Goal: Information Seeking & Learning: Understand process/instructions

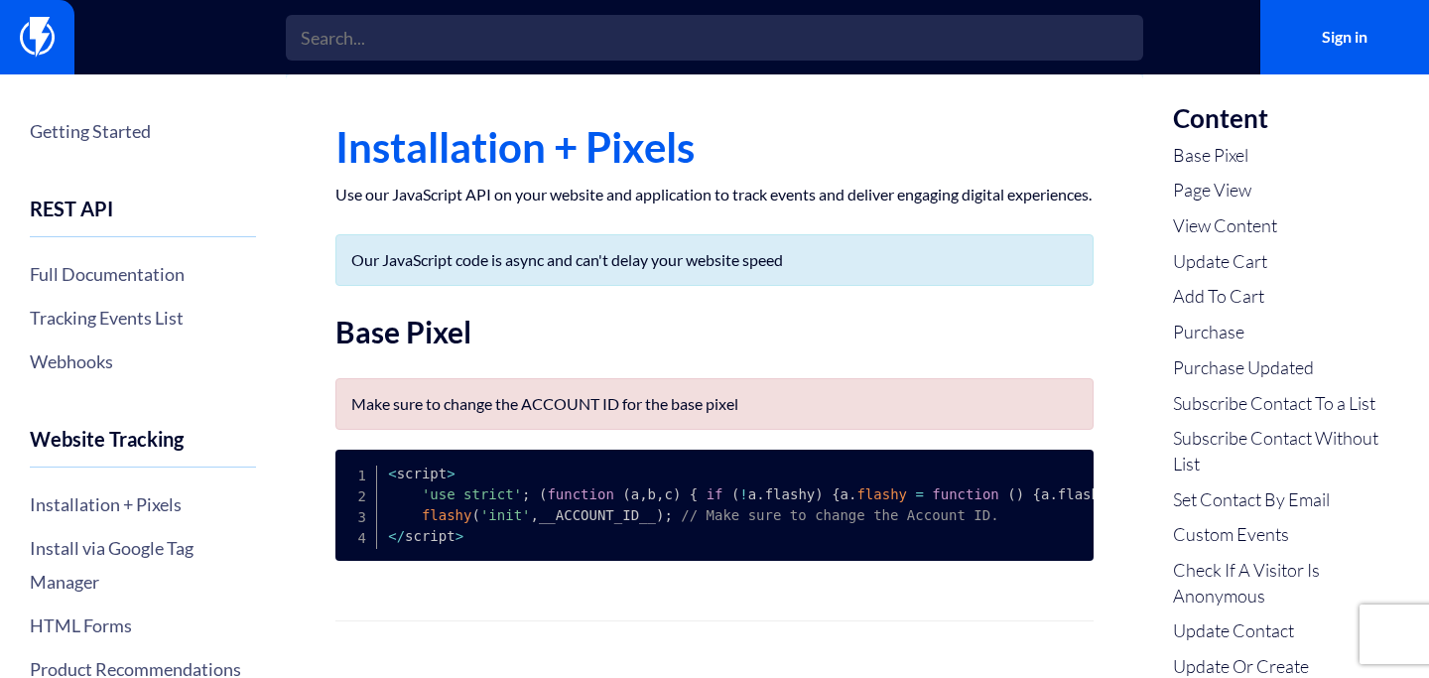
click at [614, 24] on input "text" at bounding box center [715, 38] width 858 height 46
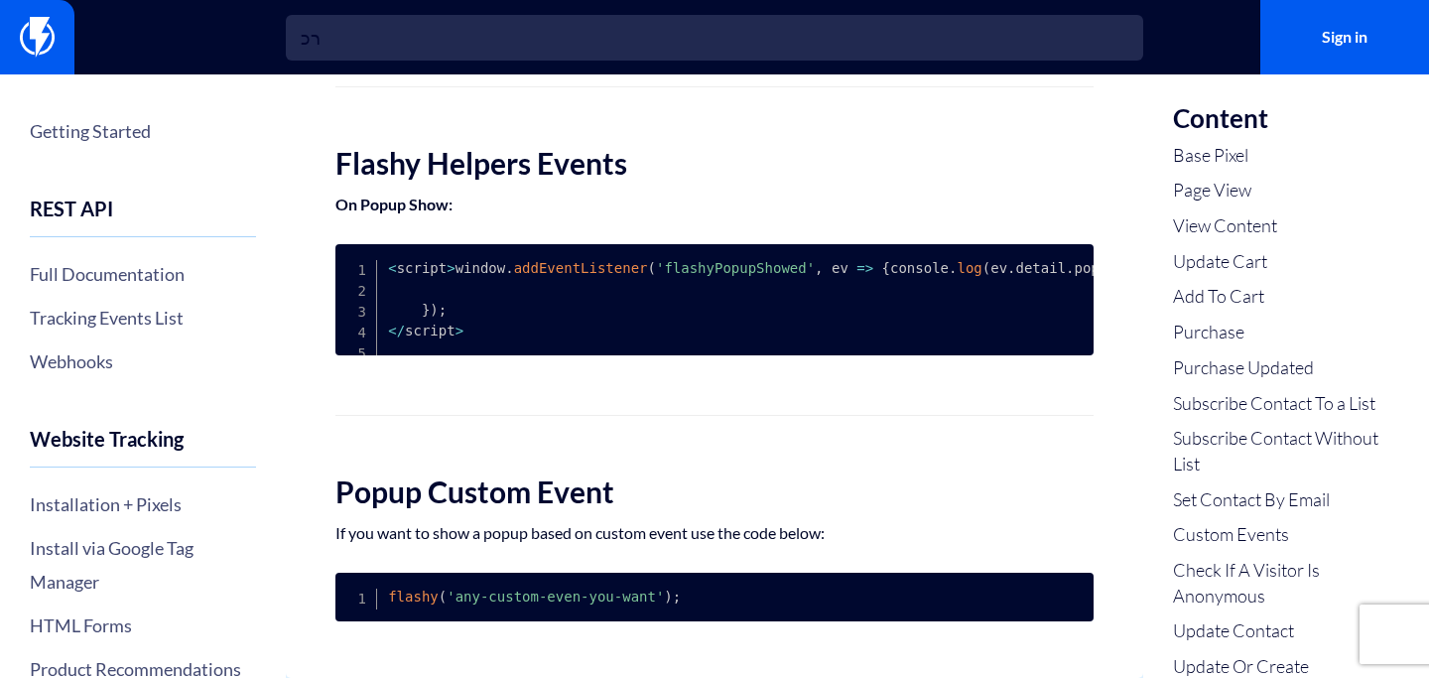
type input "ר"
type input "י"
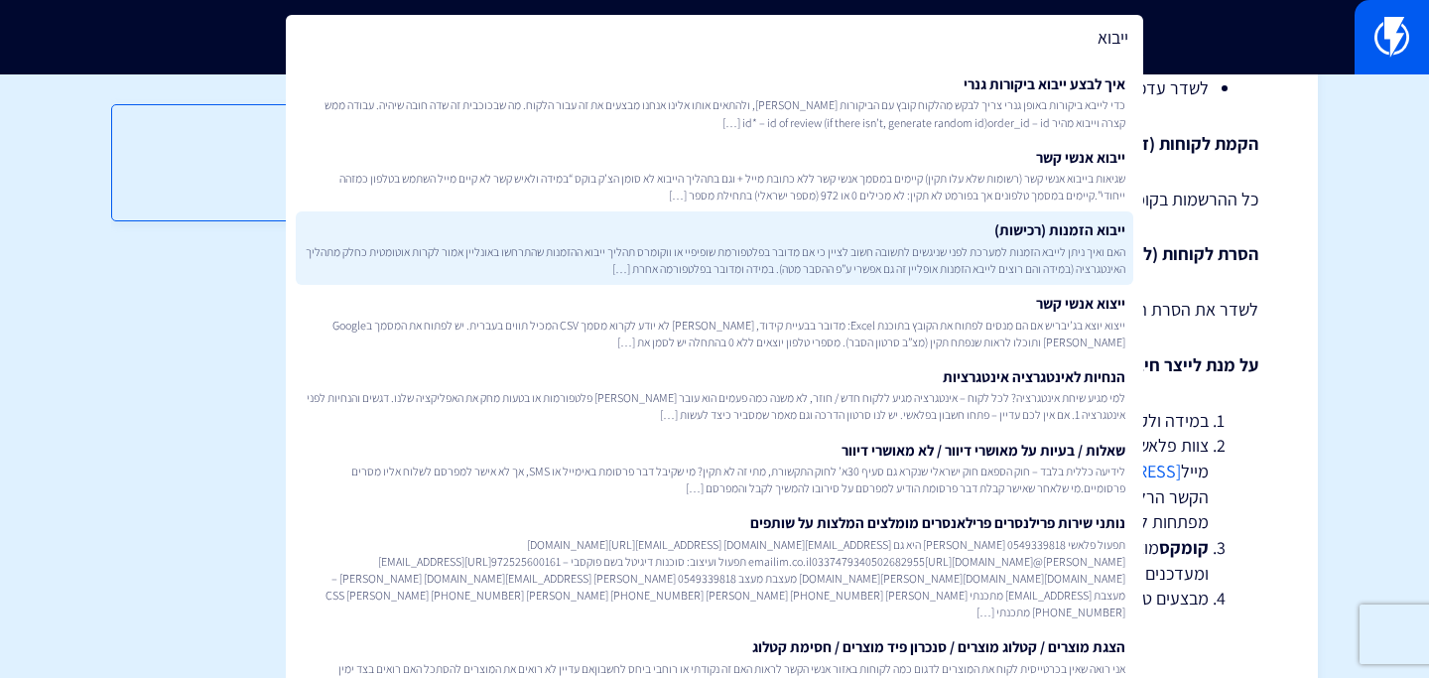
type input "ייבוא"
click at [748, 235] on link "ייבוא הזמנות (רכישות) האם ואיך ניתן לייבא הזמנות למערכת לפני שניגשים לתשובה חשו…" at bounding box center [715, 247] width 838 height 73
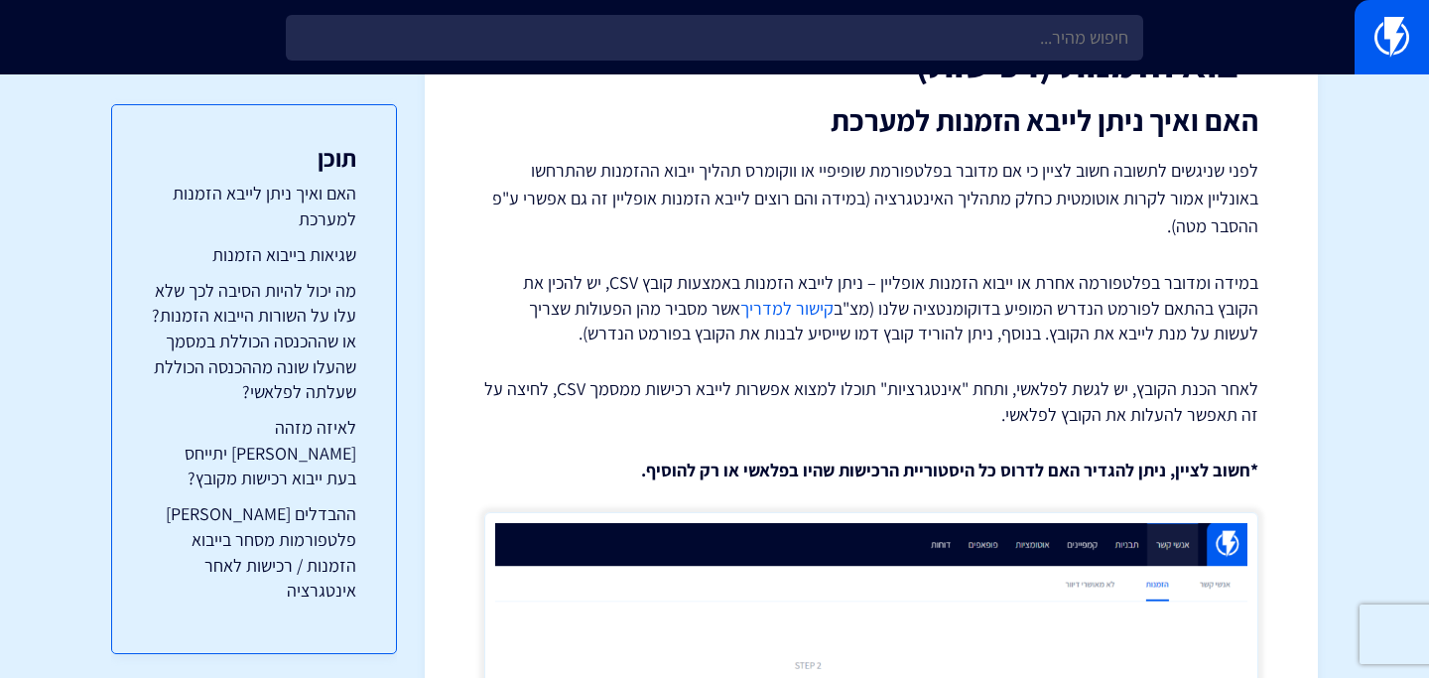
scroll to position [190, 0]
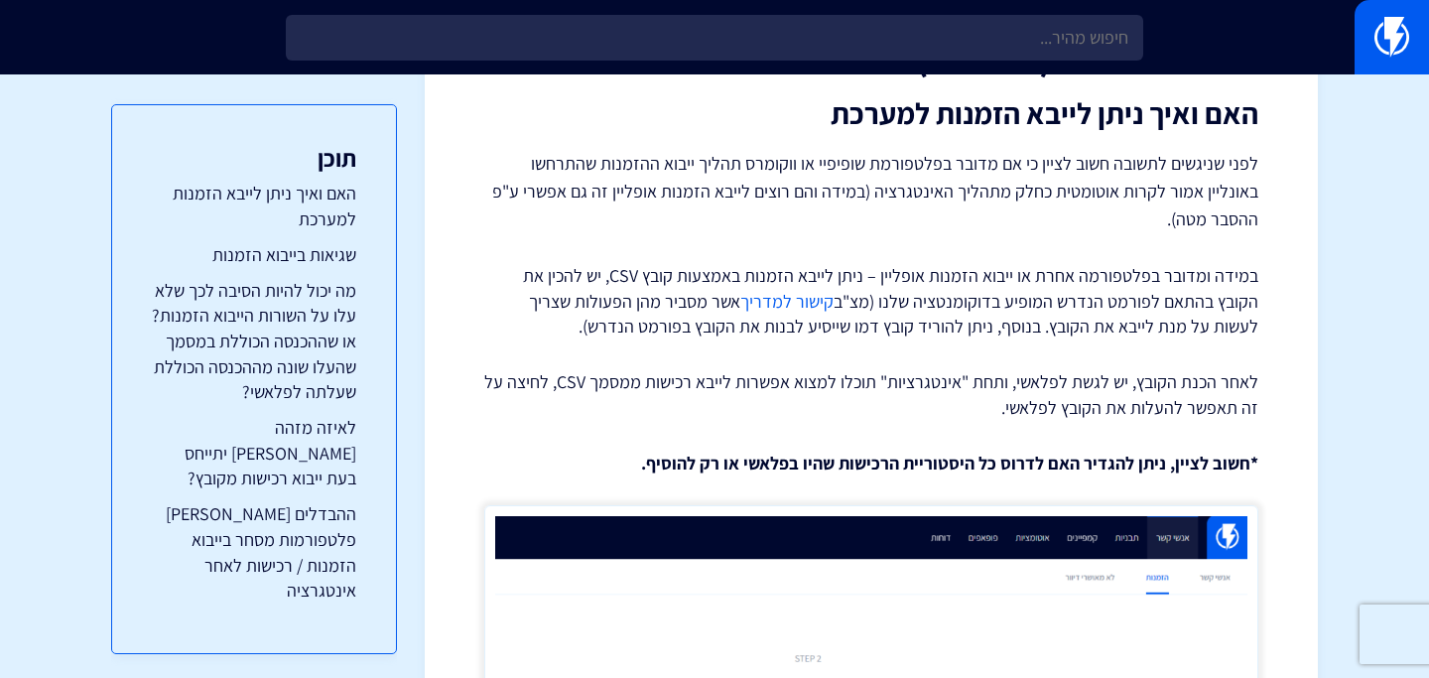
click at [834, 297] on link "קישור למדריך" at bounding box center [787, 301] width 93 height 23
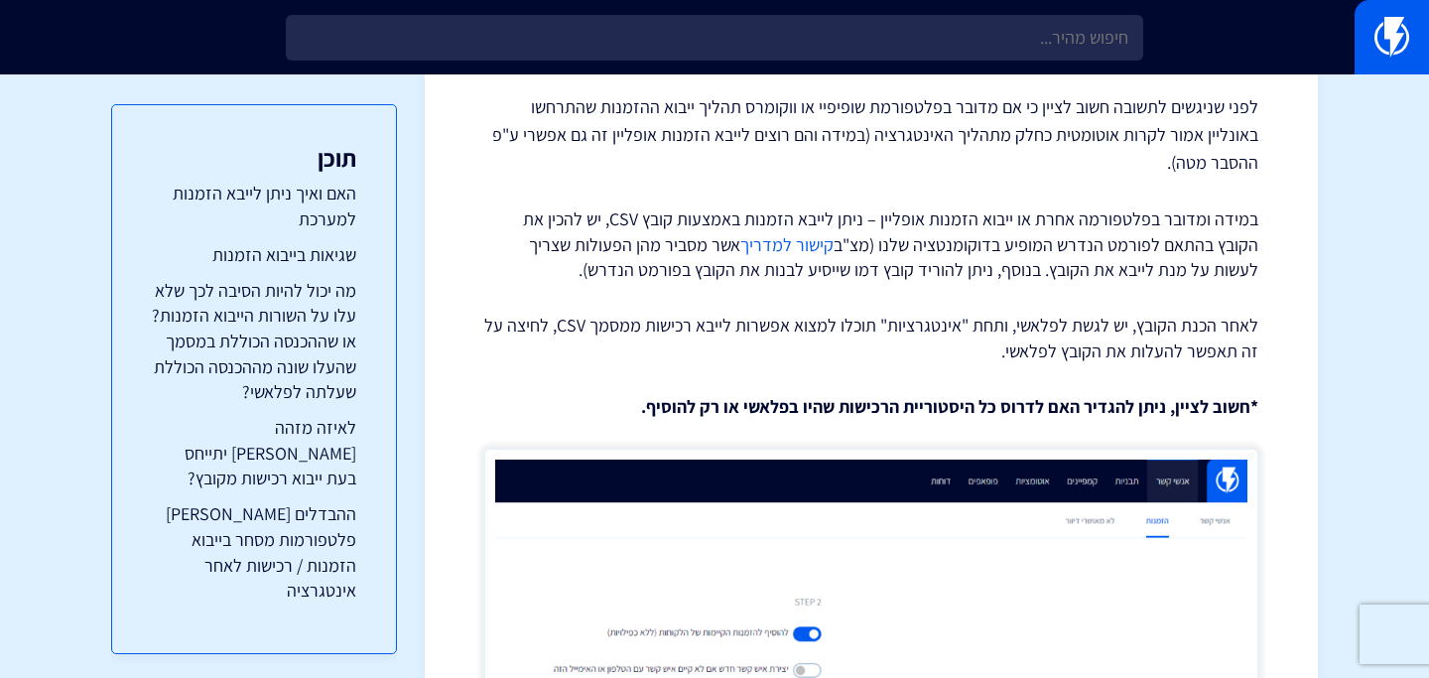
scroll to position [0, 0]
